Goal: Transaction & Acquisition: Purchase product/service

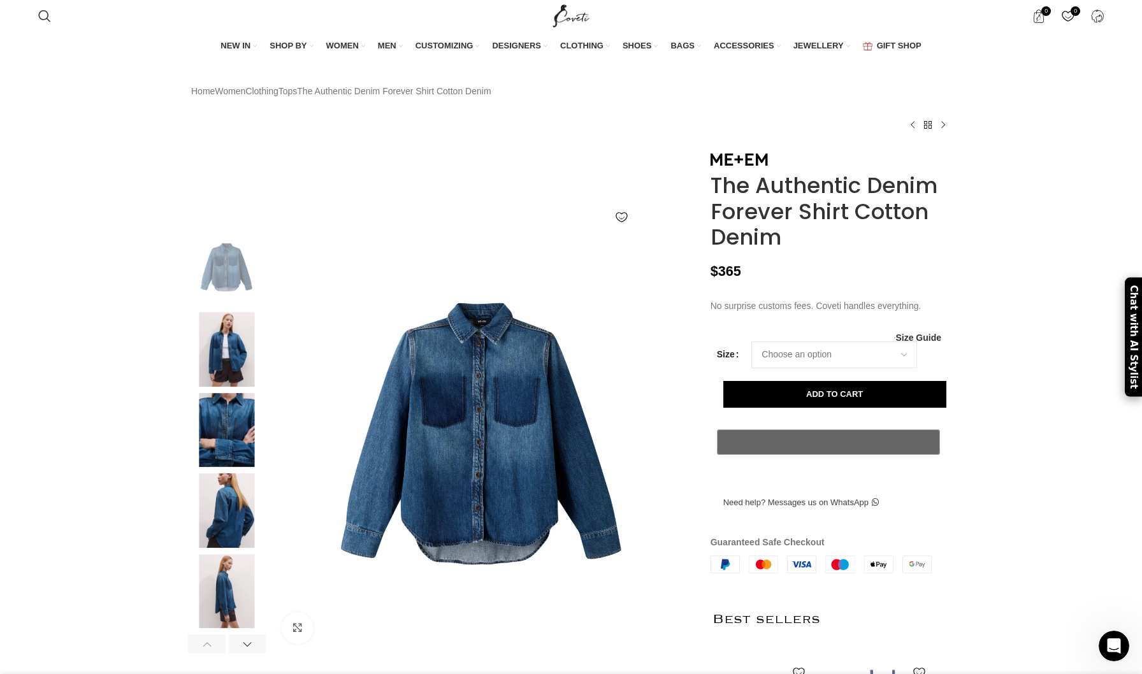
scroll to position [0, 1073]
click at [909, 108] on div "Home Women Clothing Tops The Authentic Denim Forever Shirt Cotton Denim Washed …" at bounding box center [570, 107] width 759 height 90
click at [830, 368] on select "Choose an option 4UK 6UK 8 [GEOGRAPHIC_DATA] 10 [GEOGRAPHIC_DATA] 12 [GEOGRAPHI…" at bounding box center [834, 354] width 166 height 27
click at [751, 368] on select "Choose an option 4UK 6UK 8 [GEOGRAPHIC_DATA] 10 [GEOGRAPHIC_DATA] 12 [GEOGRAPHI…" at bounding box center [834, 354] width 166 height 27
select select "10-[GEOGRAPHIC_DATA]"
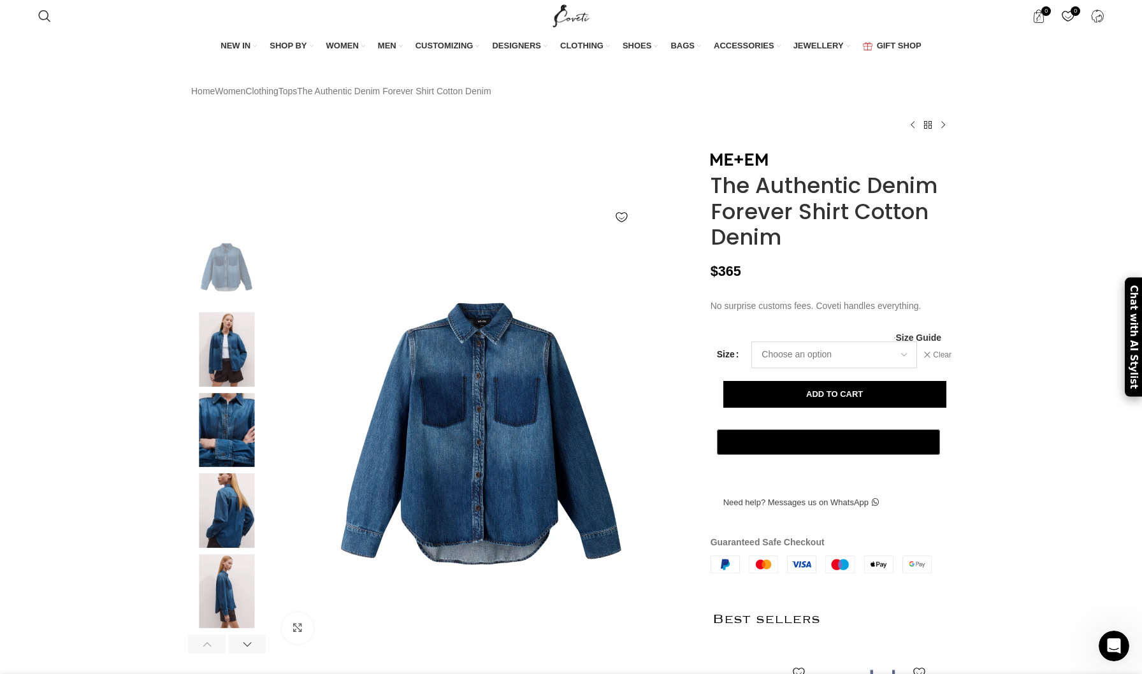
scroll to position [0, 1207]
click at [829, 408] on button "Add to cart" at bounding box center [834, 394] width 223 height 27
